Goal: Navigation & Orientation: Find specific page/section

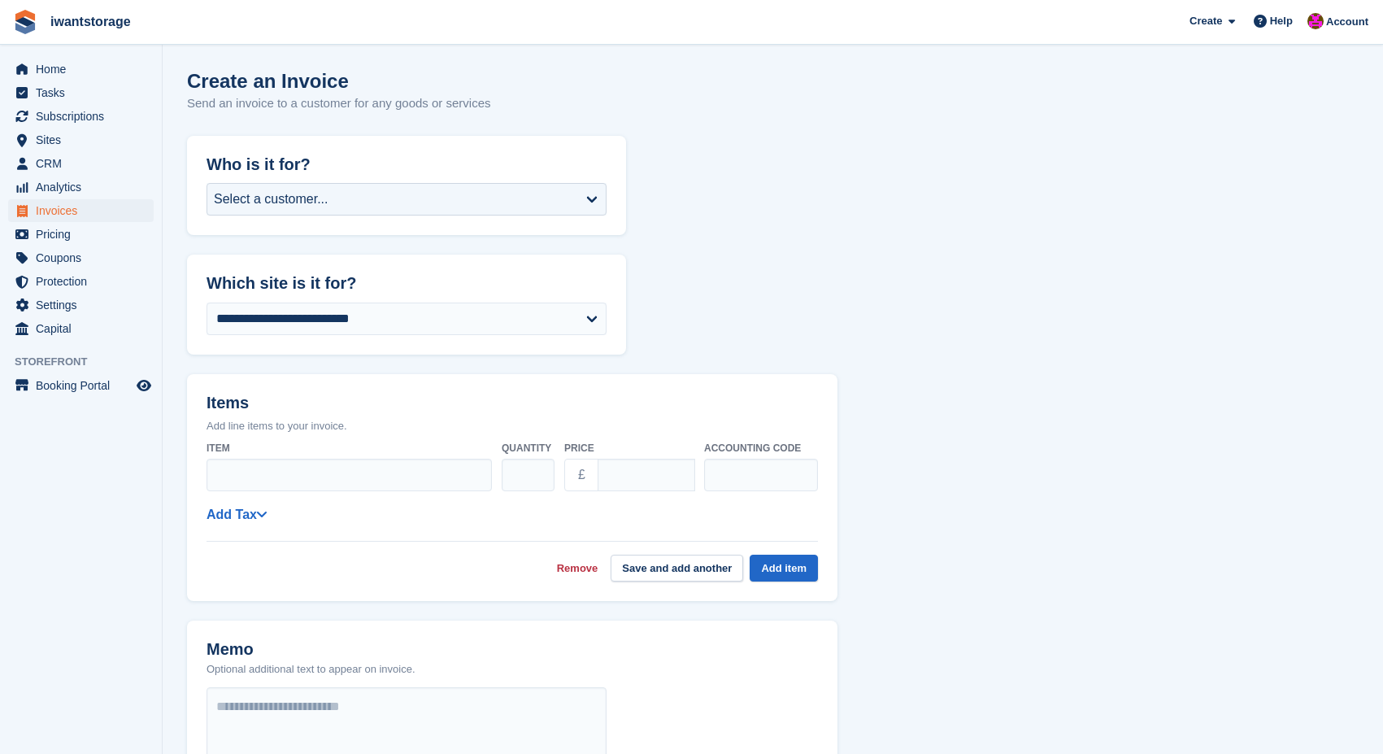
click at [72, 209] on span "Invoices" at bounding box center [85, 210] width 98 height 23
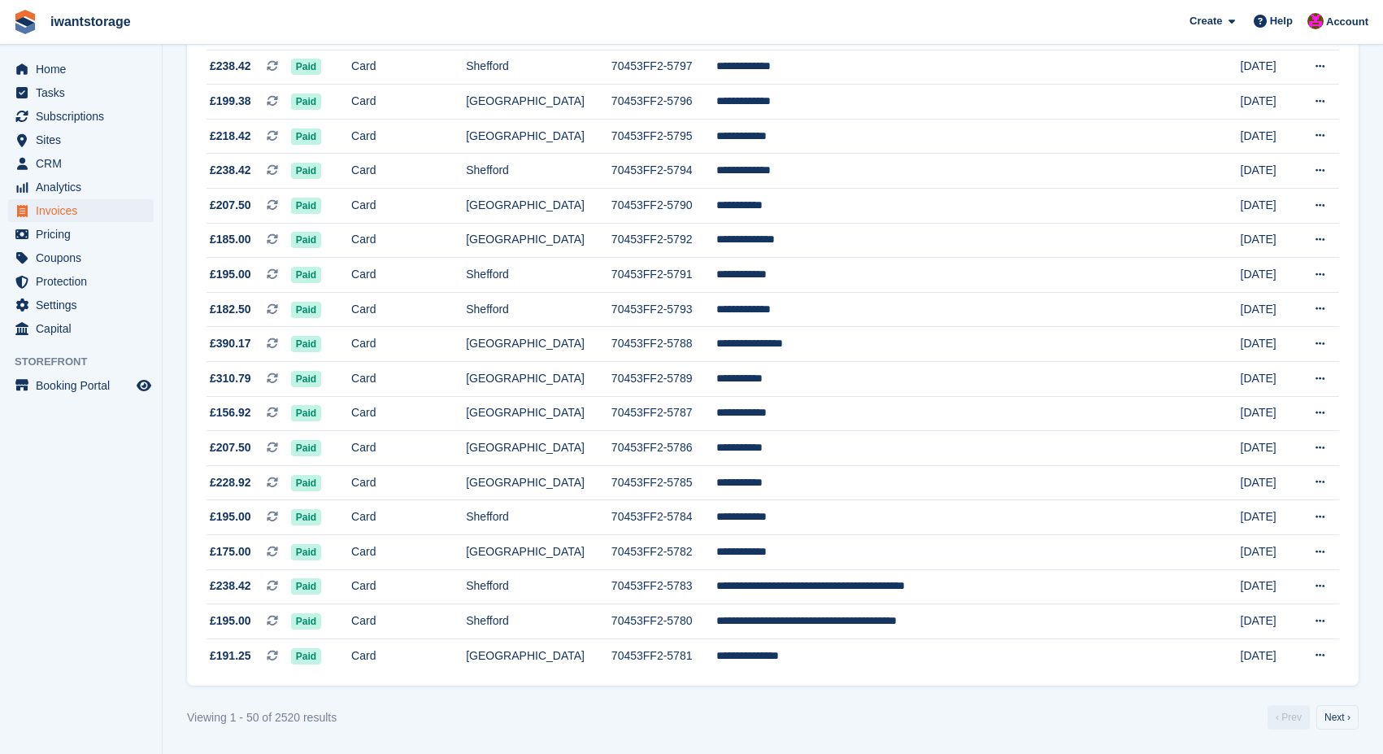
scroll to position [1372, 0]
click at [1342, 721] on link "Next ›" at bounding box center [1338, 717] width 42 height 24
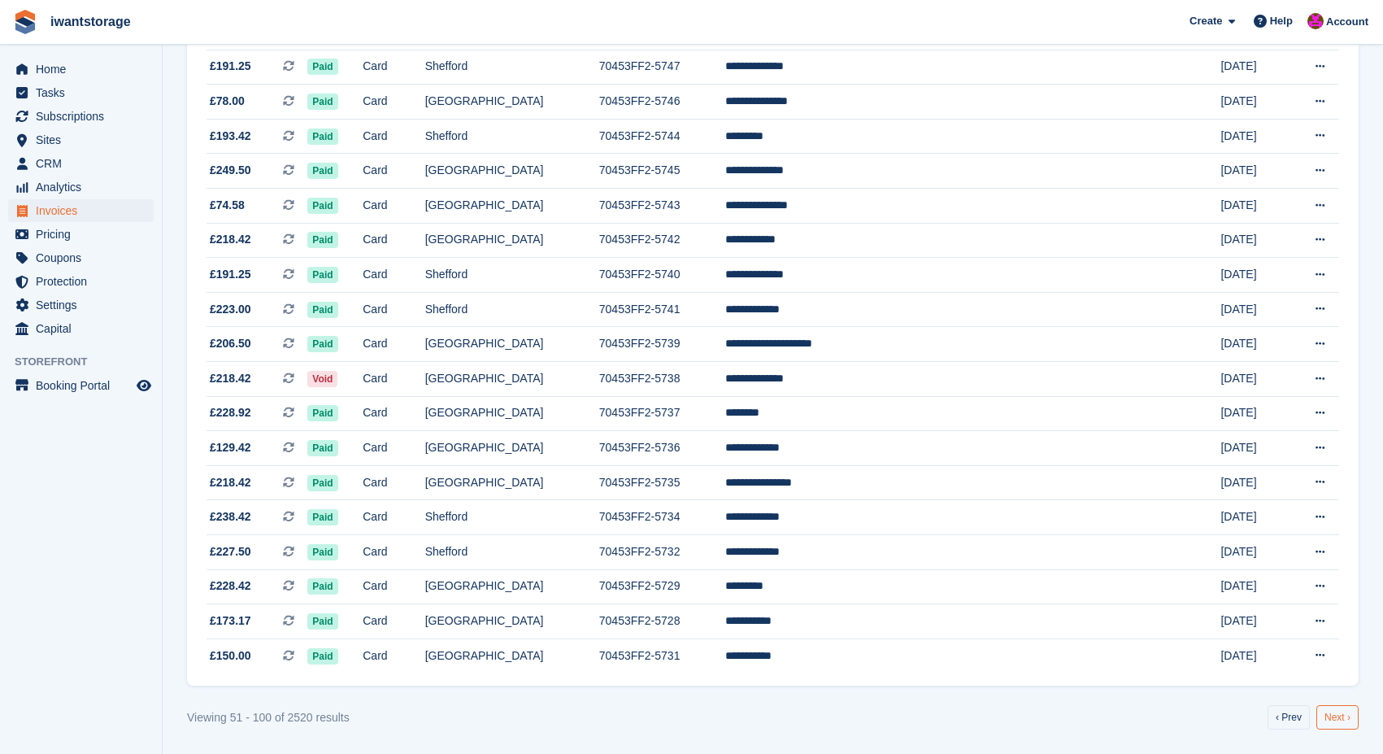
click at [1342, 721] on link "Next ›" at bounding box center [1338, 717] width 42 height 24
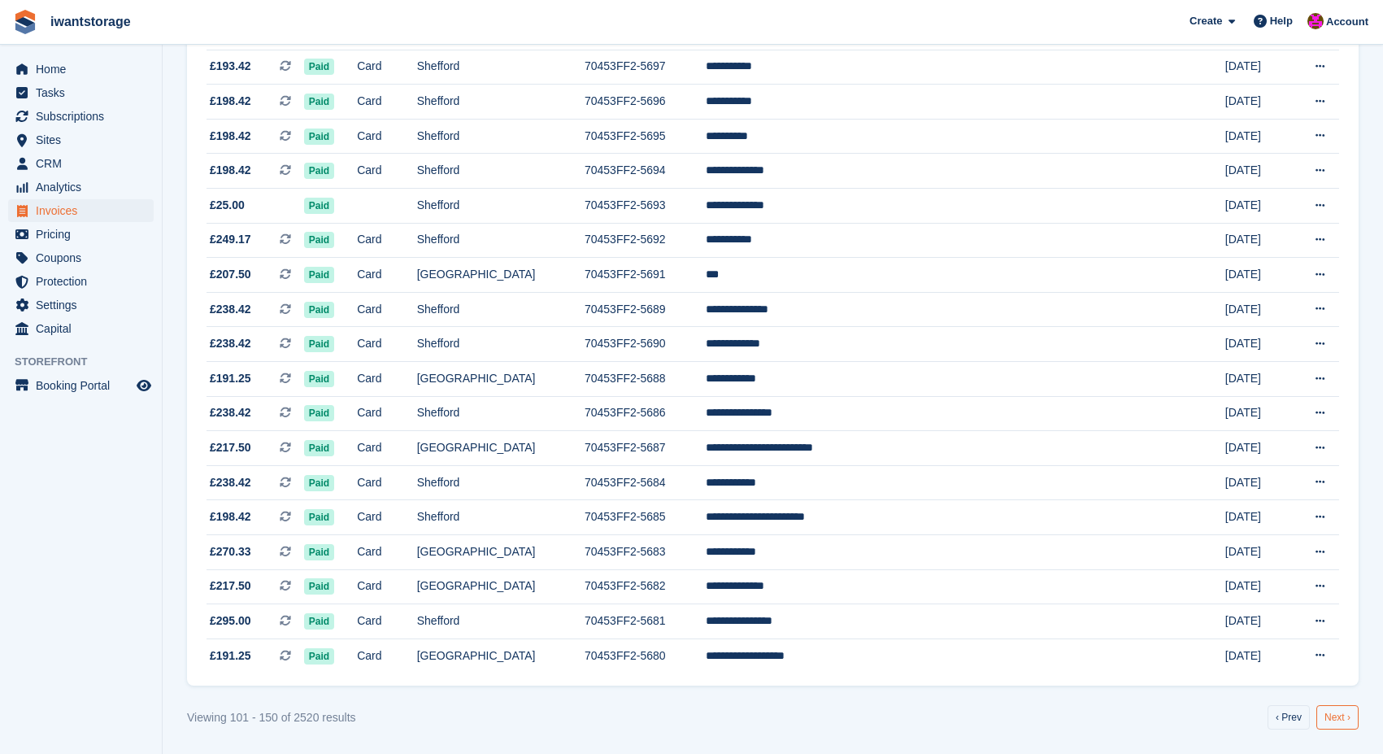
click at [1342, 720] on link "Next ›" at bounding box center [1338, 717] width 42 height 24
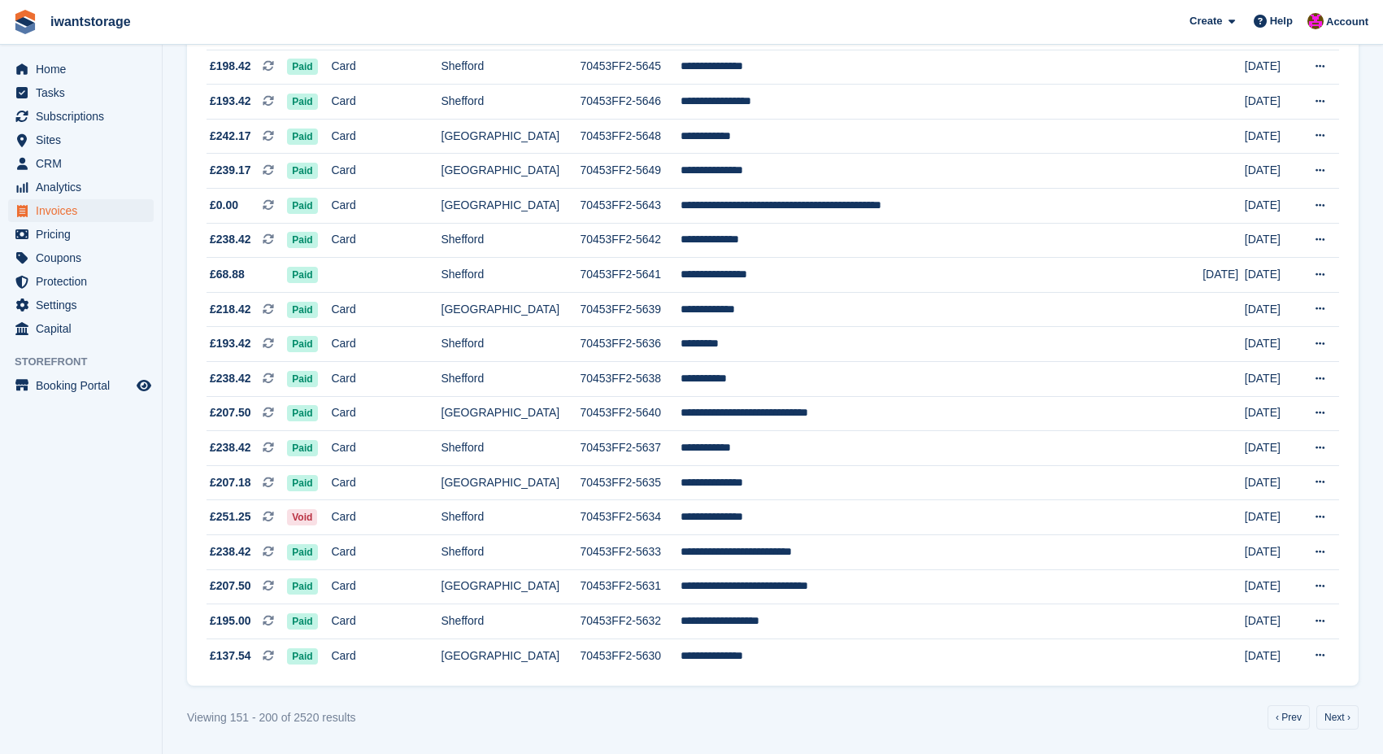
scroll to position [1361, 0]
click at [1339, 729] on link "Next ›" at bounding box center [1338, 717] width 42 height 24
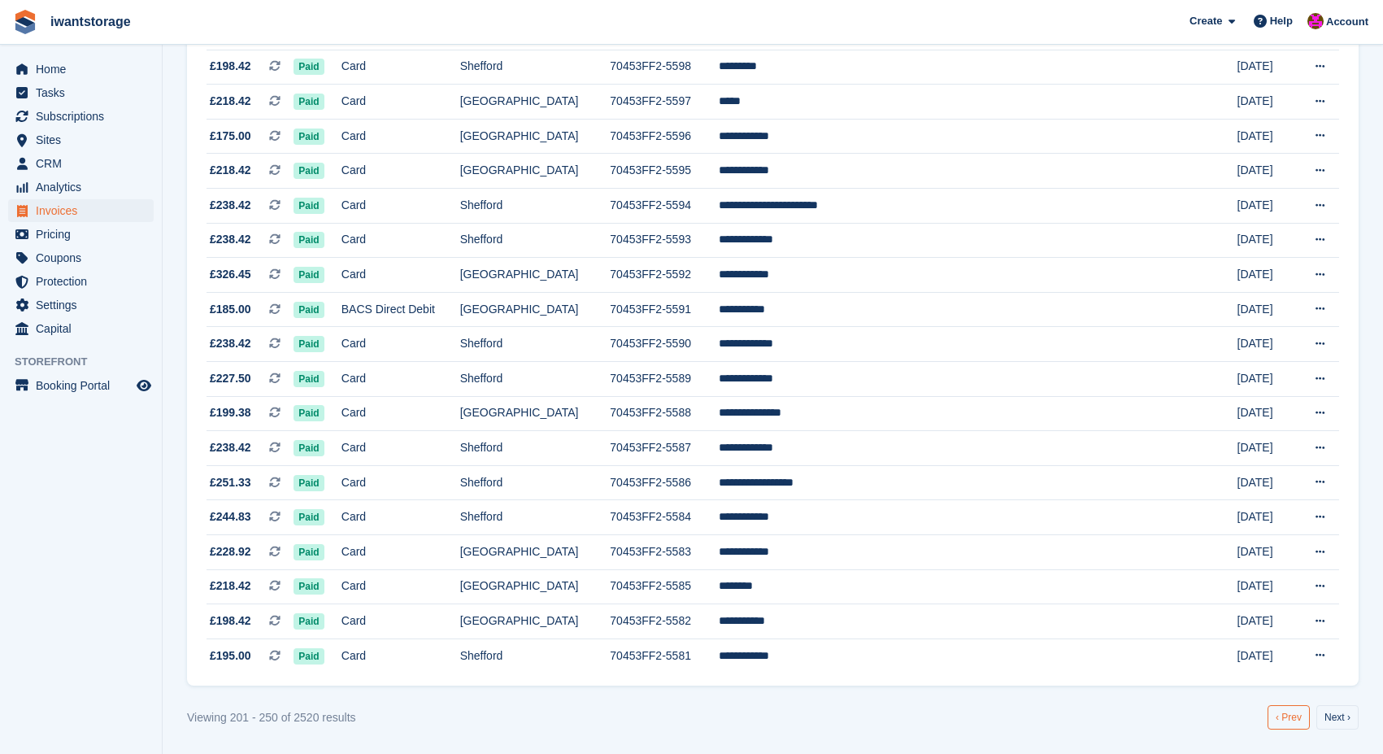
scroll to position [1372, 0]
click at [1292, 714] on link "‹ Prev" at bounding box center [1289, 717] width 42 height 24
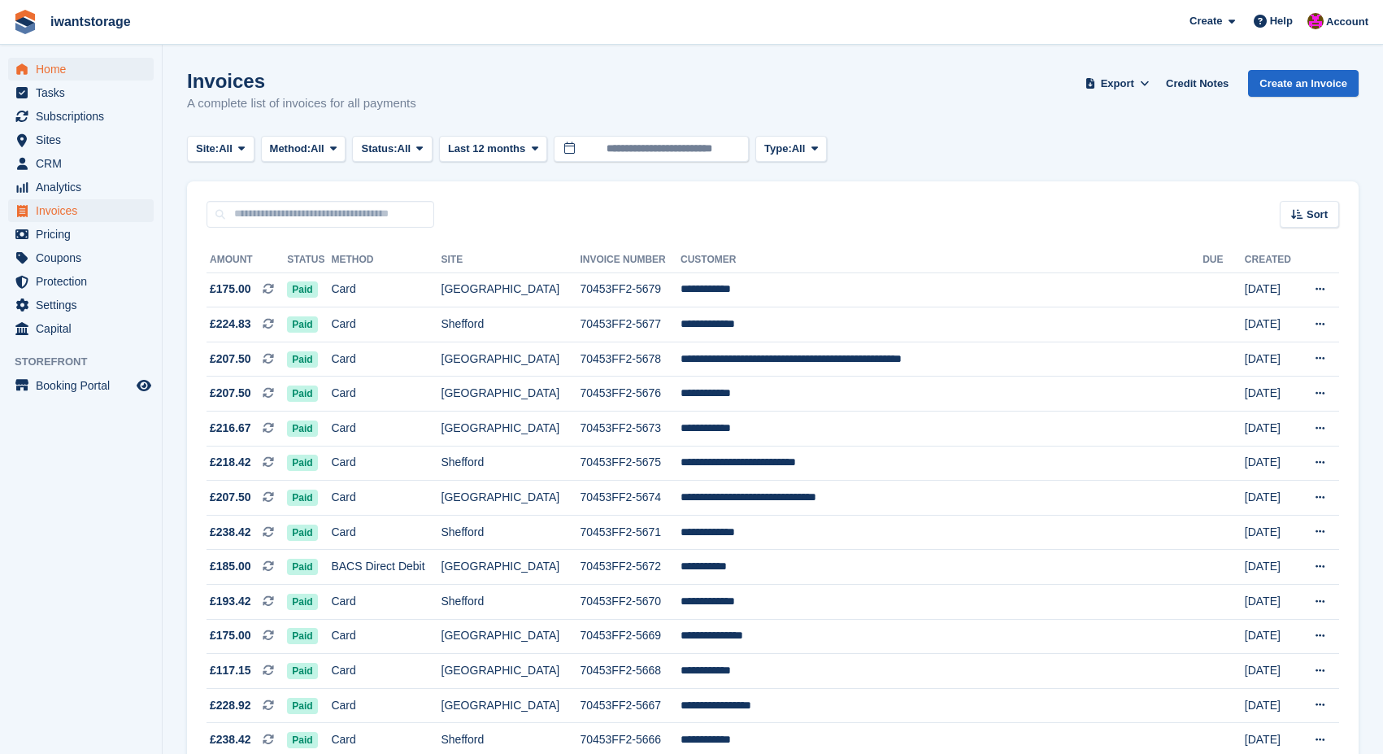
click at [63, 72] on span "Home" at bounding box center [85, 69] width 98 height 23
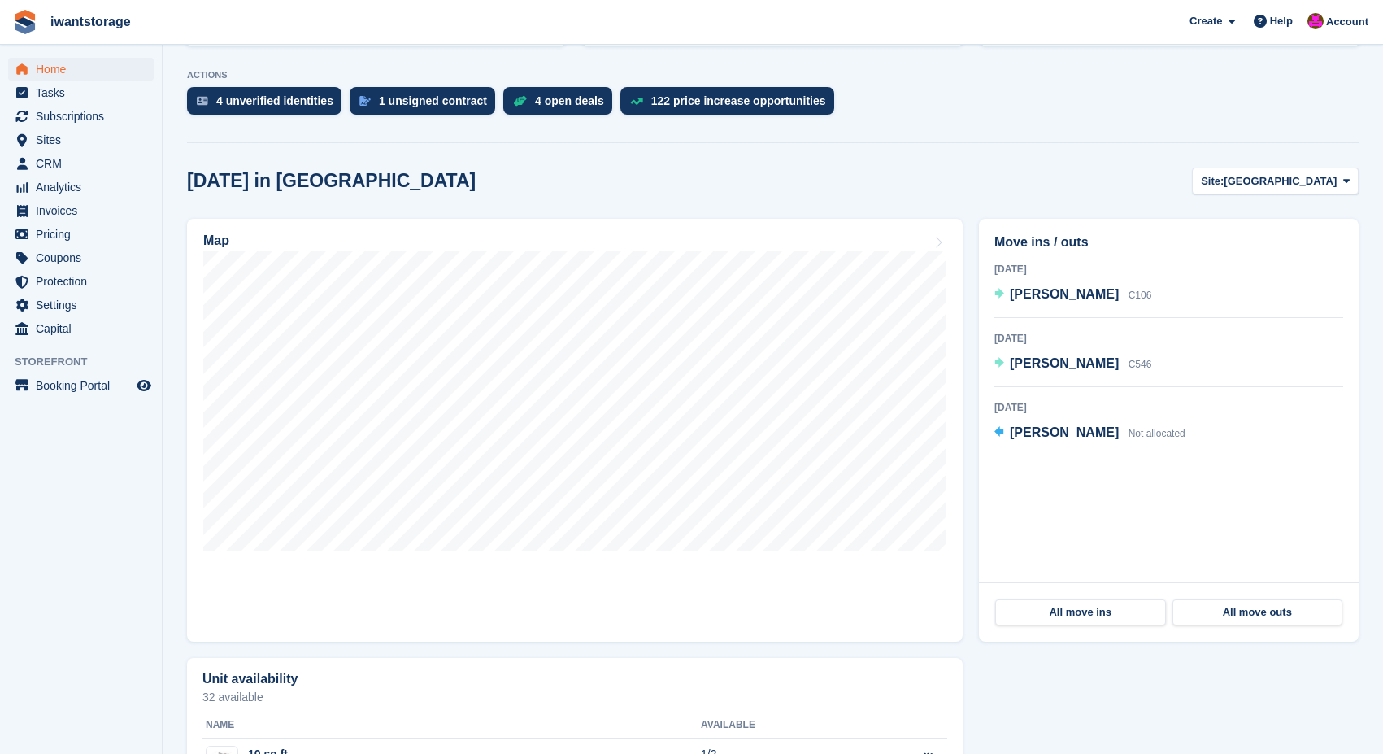
scroll to position [282, 0]
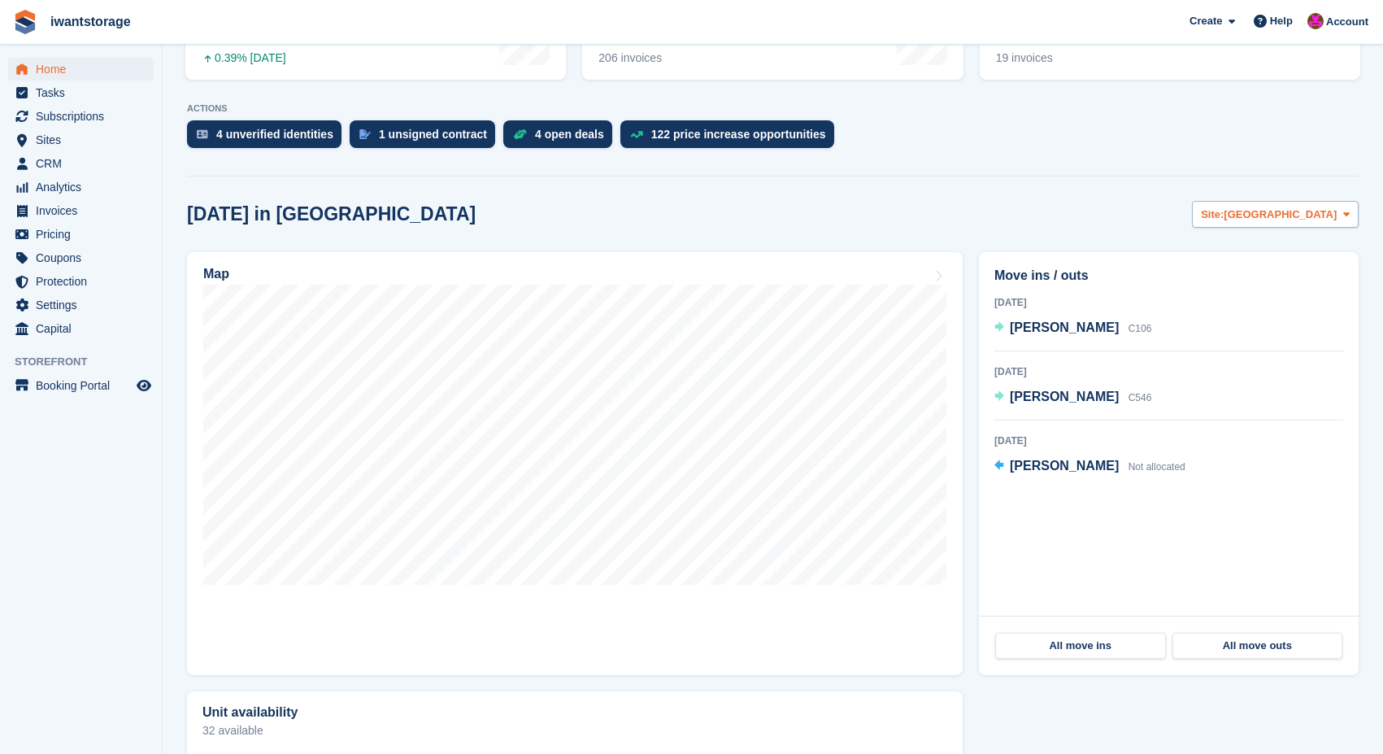
click at [1317, 219] on span "[GEOGRAPHIC_DATA]" at bounding box center [1280, 215] width 113 height 16
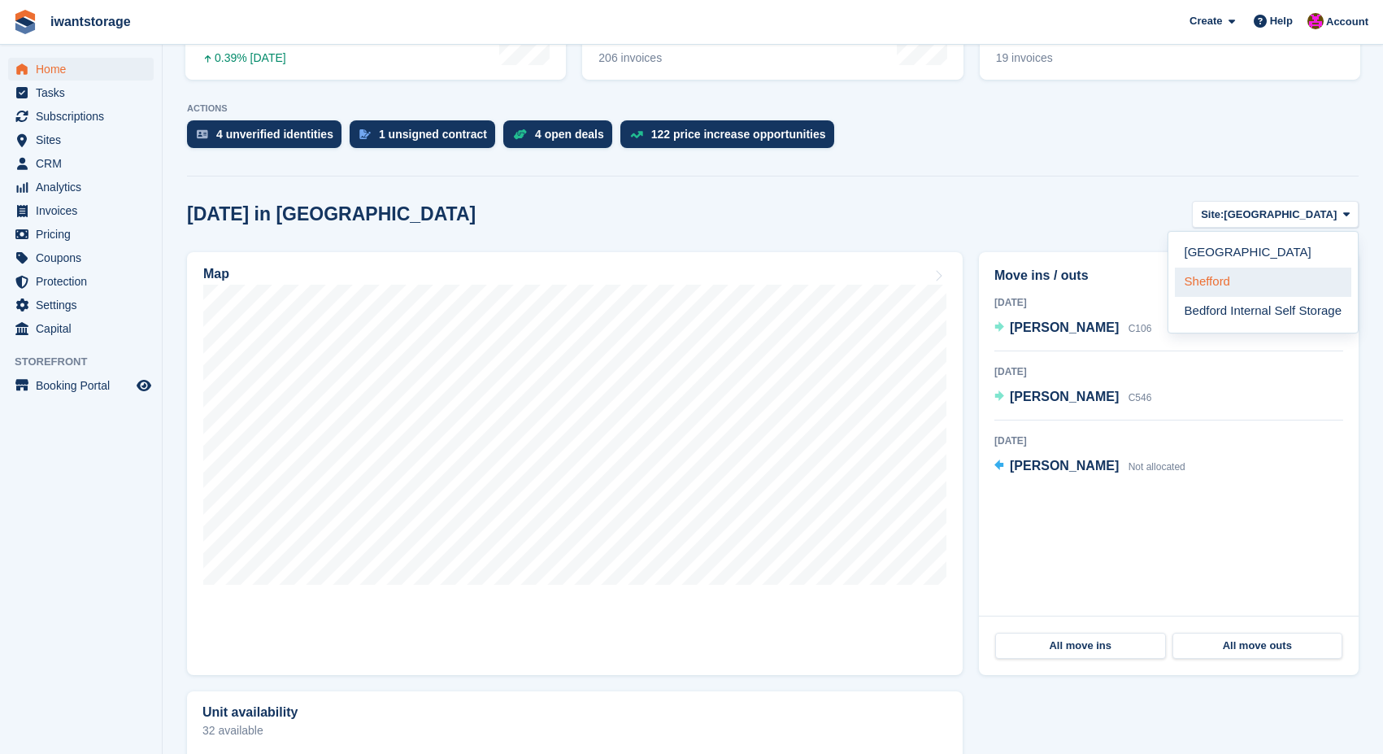
click at [1232, 274] on link "Shefford" at bounding box center [1263, 282] width 176 height 29
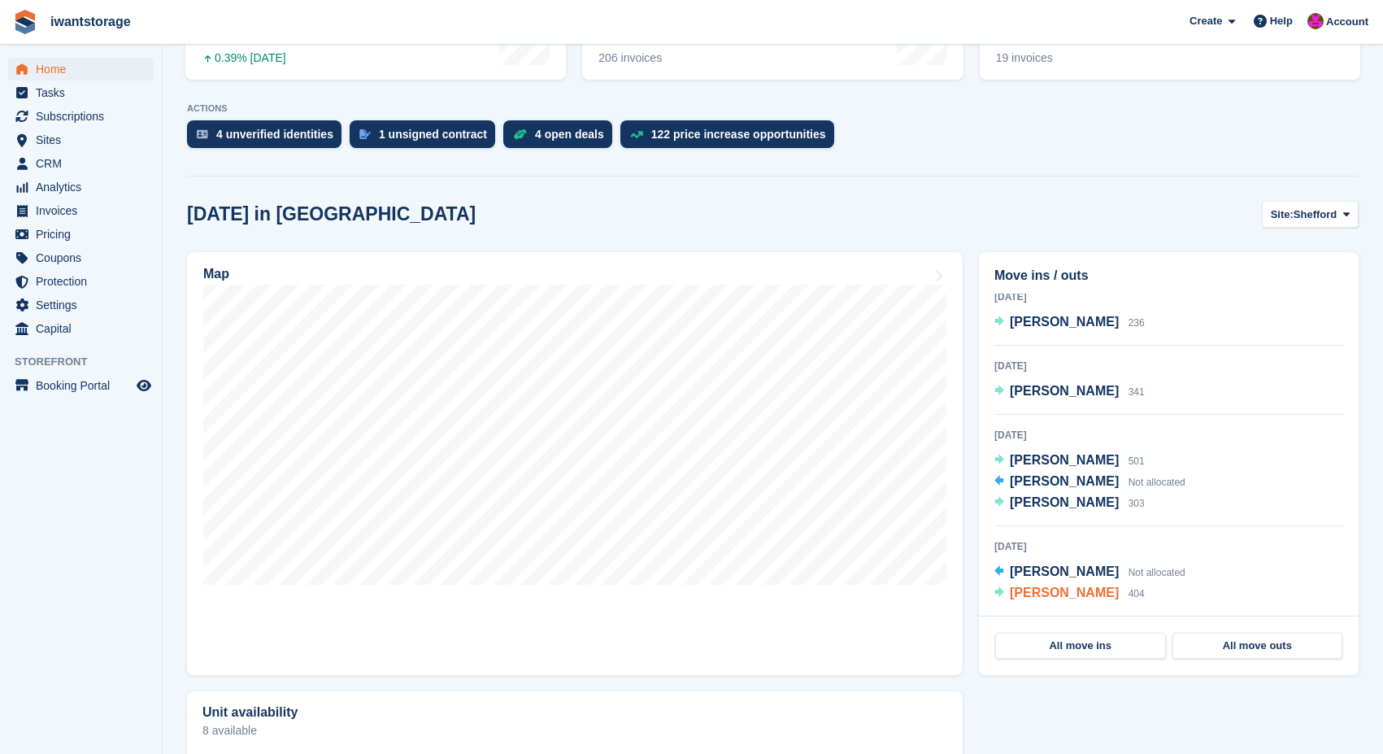
scroll to position [269, 0]
